Goal: Find specific page/section: Find specific page/section

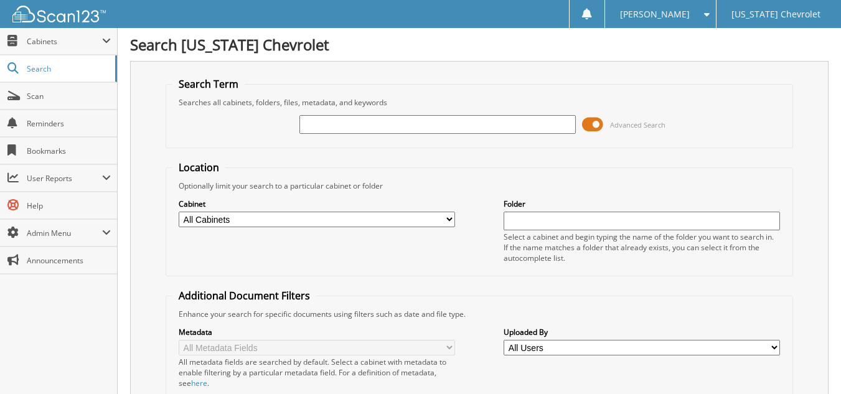
click at [309, 121] on input "text" at bounding box center [437, 124] width 276 height 19
type input "95820"
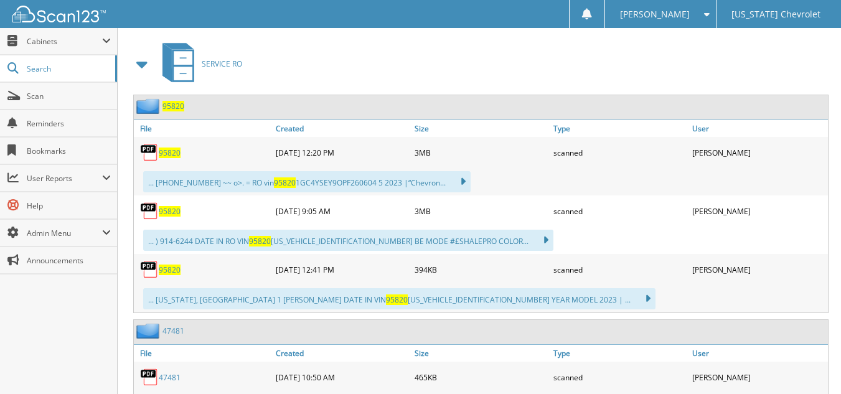
scroll to position [560, 0]
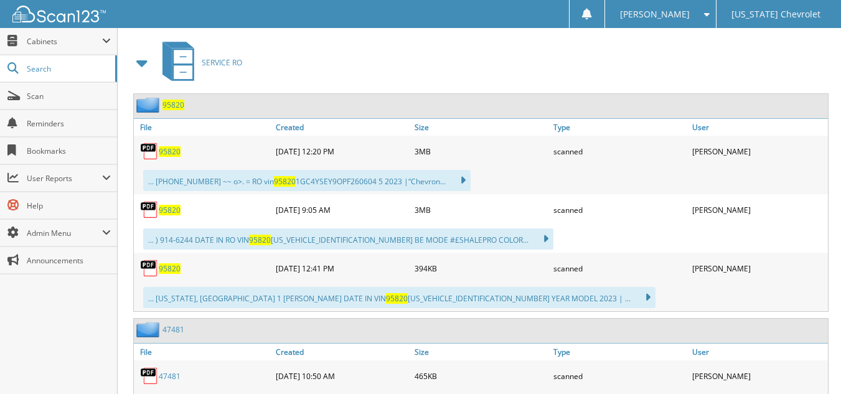
click at [172, 152] on span "95820" at bounding box center [170, 151] width 22 height 11
click at [176, 208] on span "95820" at bounding box center [170, 210] width 22 height 11
click at [177, 269] on span "95820" at bounding box center [170, 268] width 22 height 11
